Goal: Navigation & Orientation: Find specific page/section

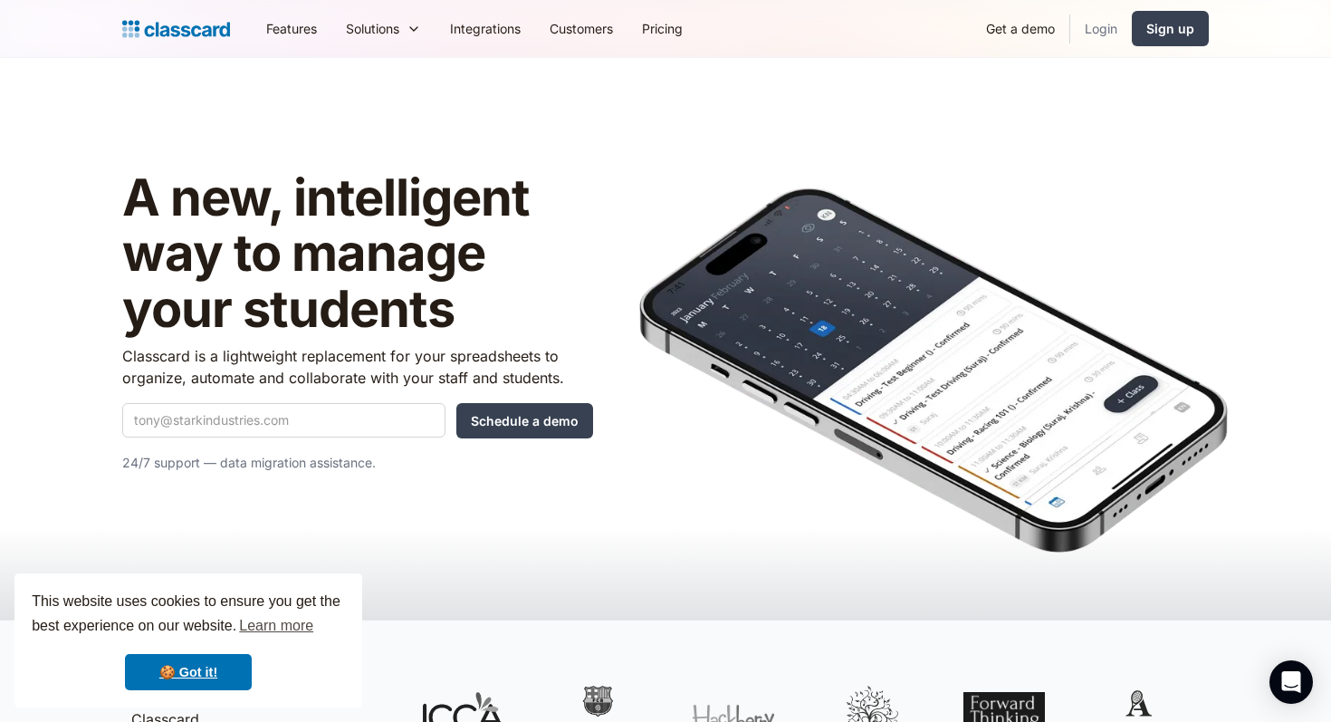
click at [1110, 31] on link "Login" at bounding box center [1101, 28] width 62 height 41
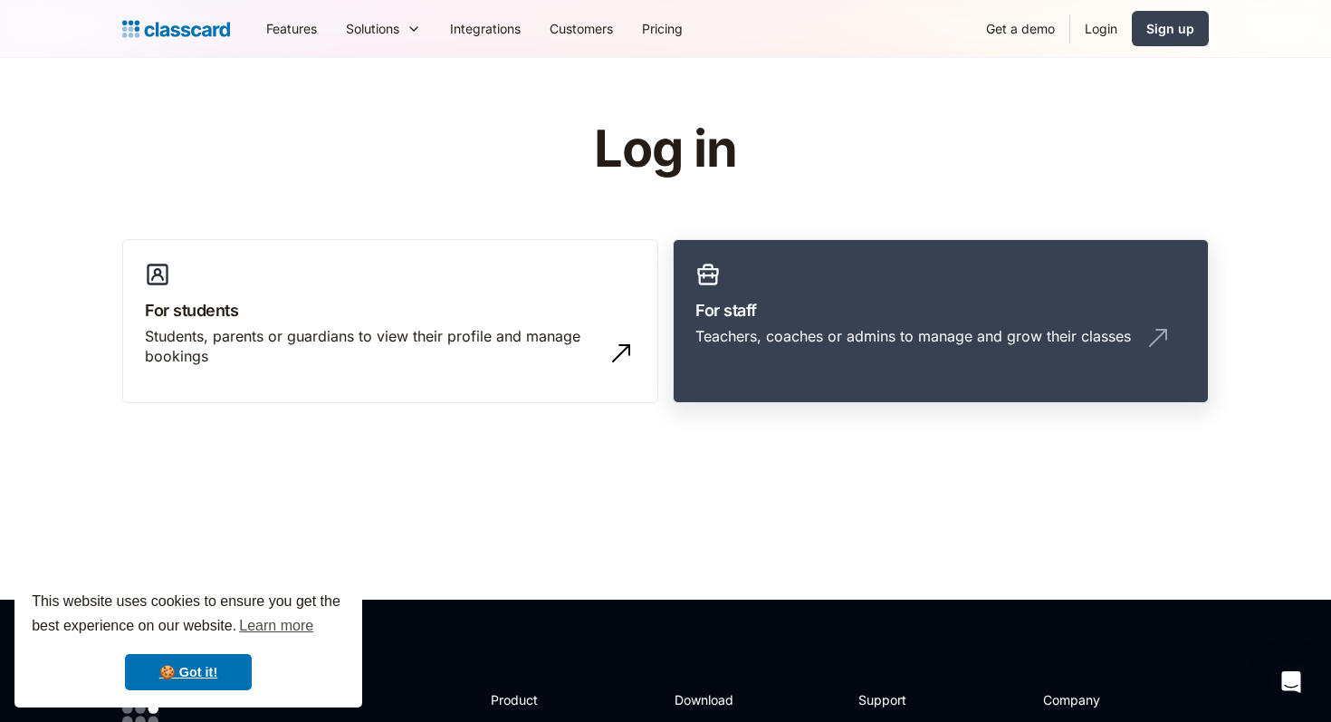
click at [1078, 284] on link "For staff Teachers, coaches or admins to manage and grow their classes" at bounding box center [941, 321] width 536 height 165
